Goal: Transaction & Acquisition: Subscribe to service/newsletter

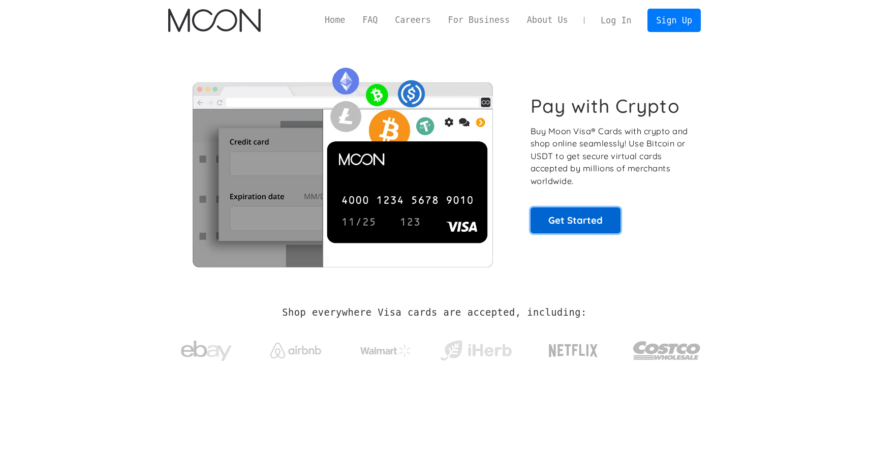
click at [584, 214] on link "Get Started" at bounding box center [575, 219] width 90 height 25
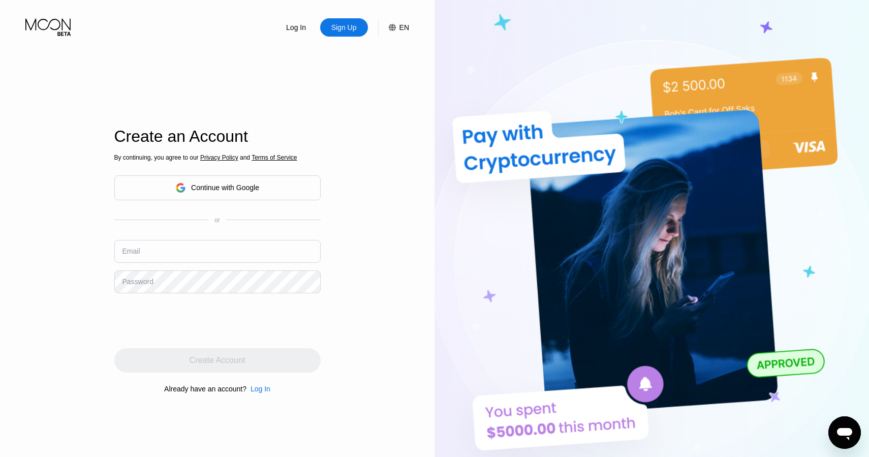
click at [176, 190] on icon at bounding box center [181, 187] width 10 height 10
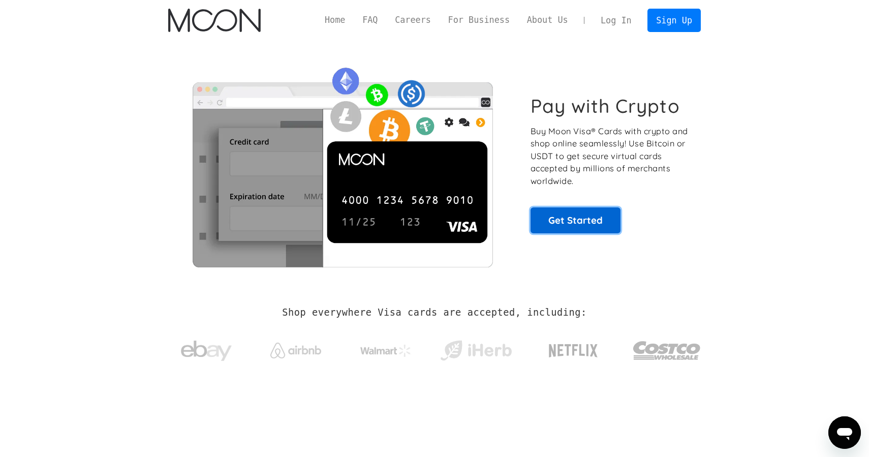
click at [593, 224] on link "Get Started" at bounding box center [575, 219] width 90 height 25
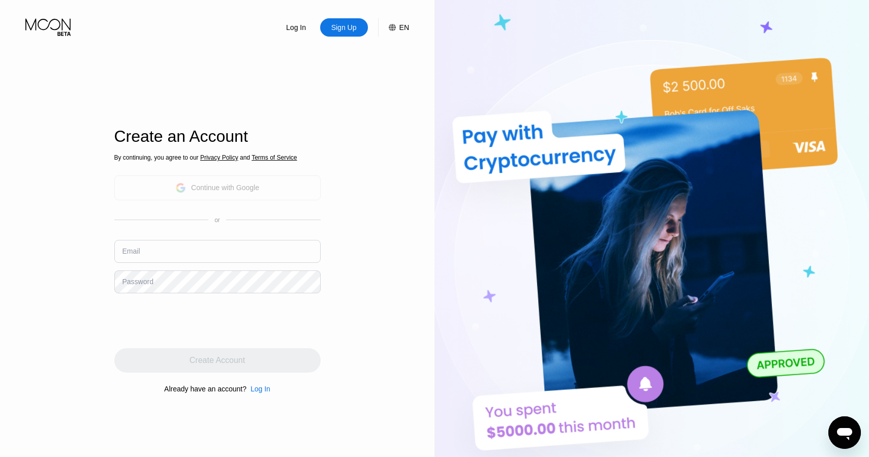
click at [263, 186] on div "Continue with Google" at bounding box center [217, 187] width 206 height 25
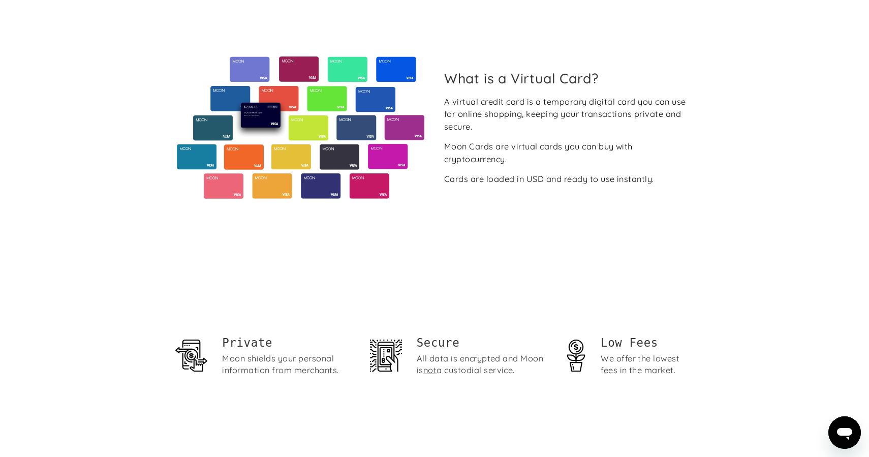
scroll to position [415, 0]
